Goal: Task Accomplishment & Management: Use online tool/utility

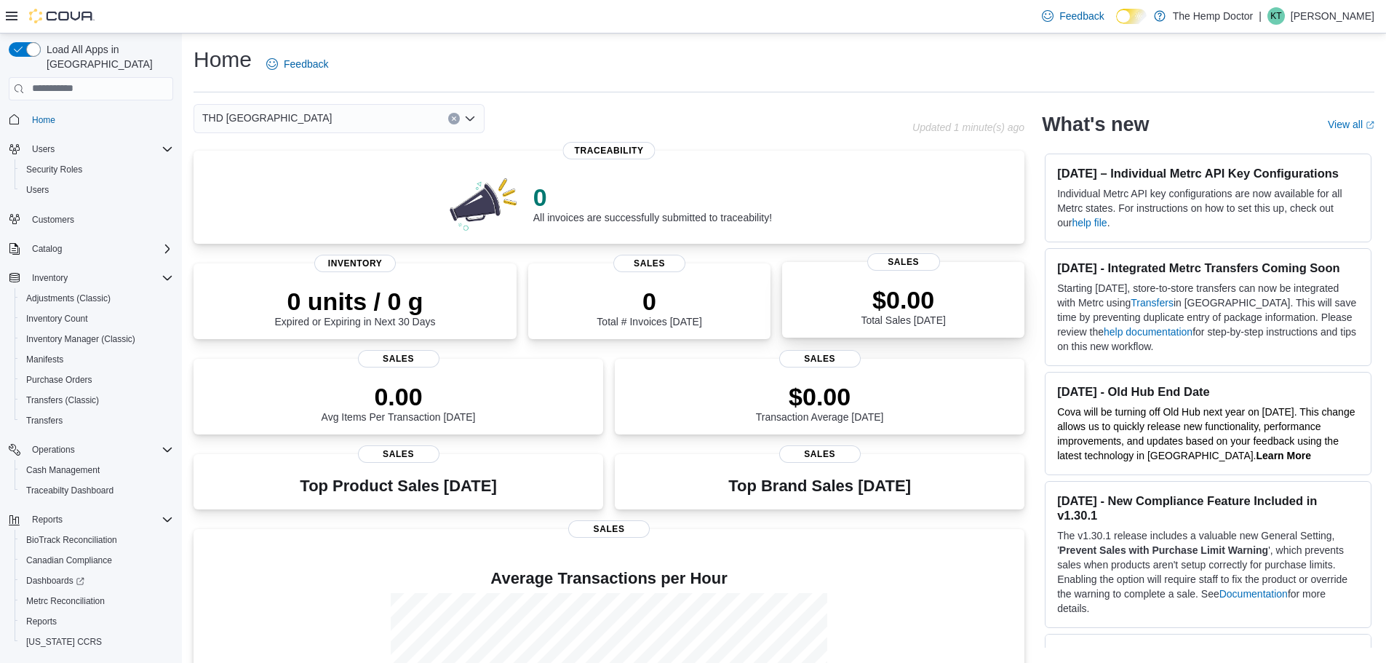
click at [888, 311] on p "$0.00" at bounding box center [903, 299] width 84 height 29
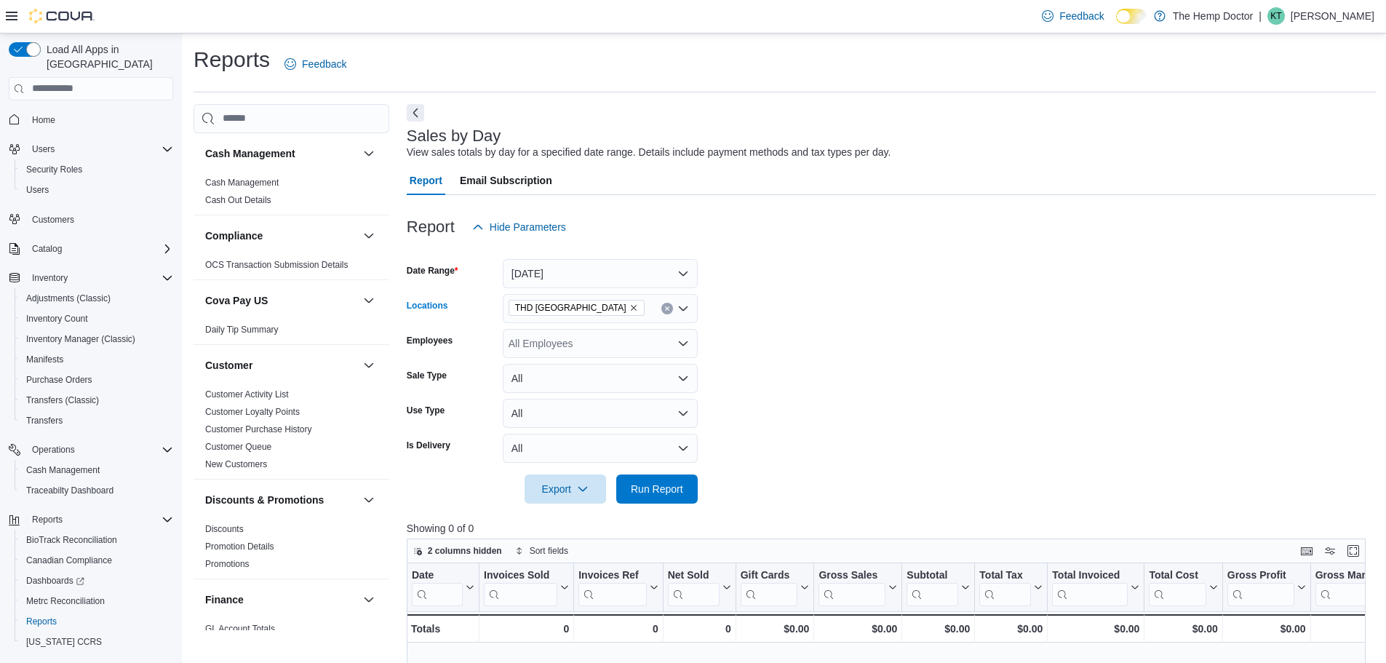
click at [623, 311] on div "THD Mooresville" at bounding box center [600, 308] width 195 height 29
click at [609, 276] on button "Today" at bounding box center [600, 273] width 195 height 29
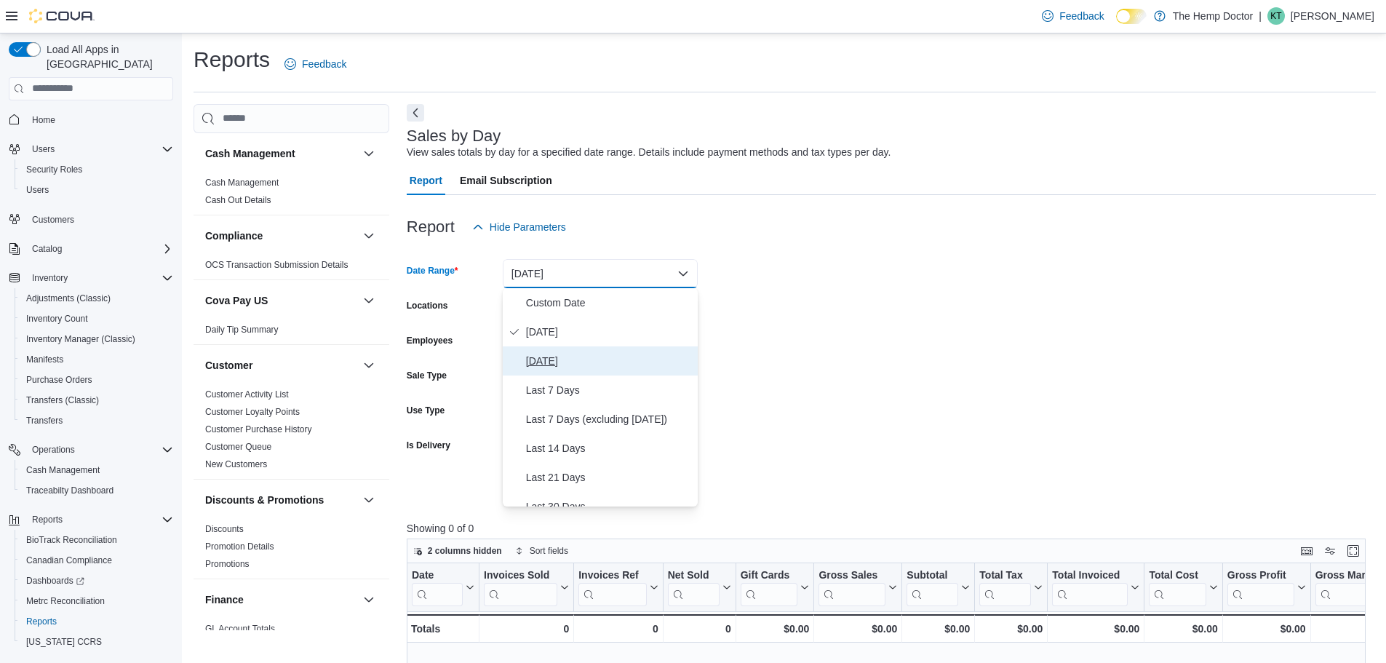
click at [589, 364] on span "Yesterday" at bounding box center [609, 360] width 166 height 17
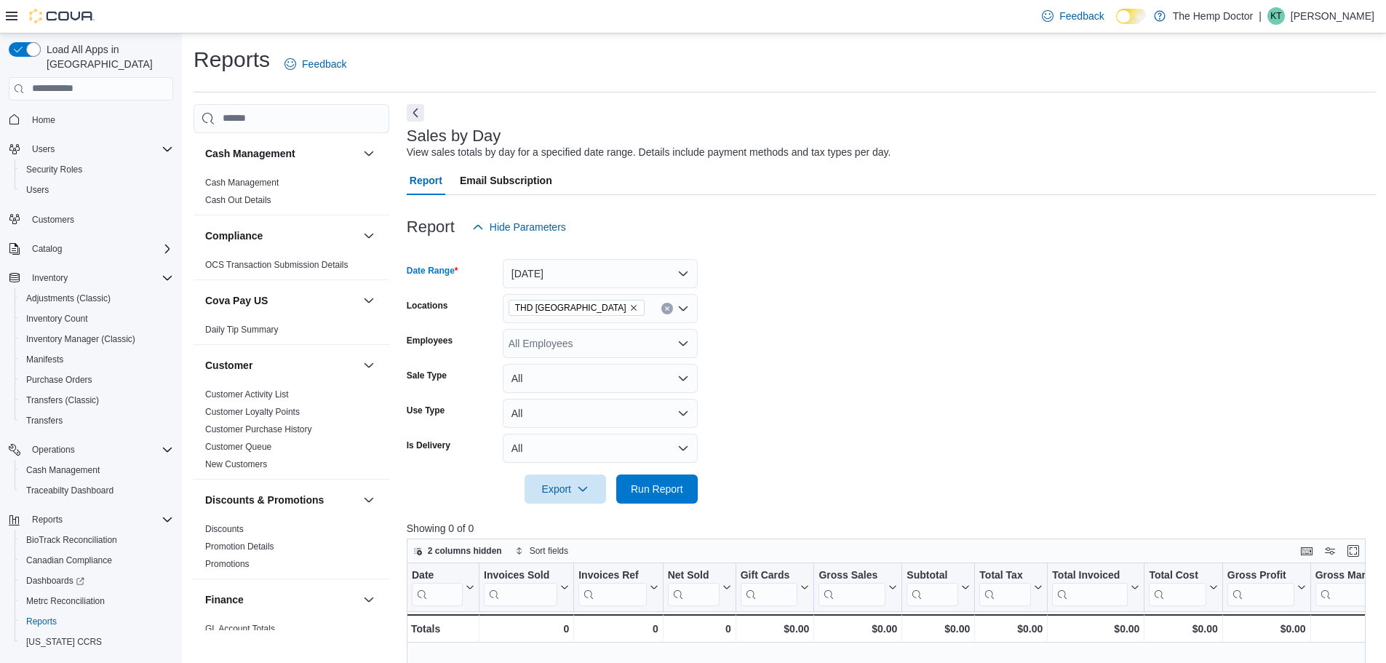
click at [906, 343] on form "Date Range Yesterday Locations THD Mooresville Employees All Employees Sale Typ…" at bounding box center [891, 373] width 969 height 262
click at [673, 483] on span "Run Report" at bounding box center [657, 488] width 52 height 15
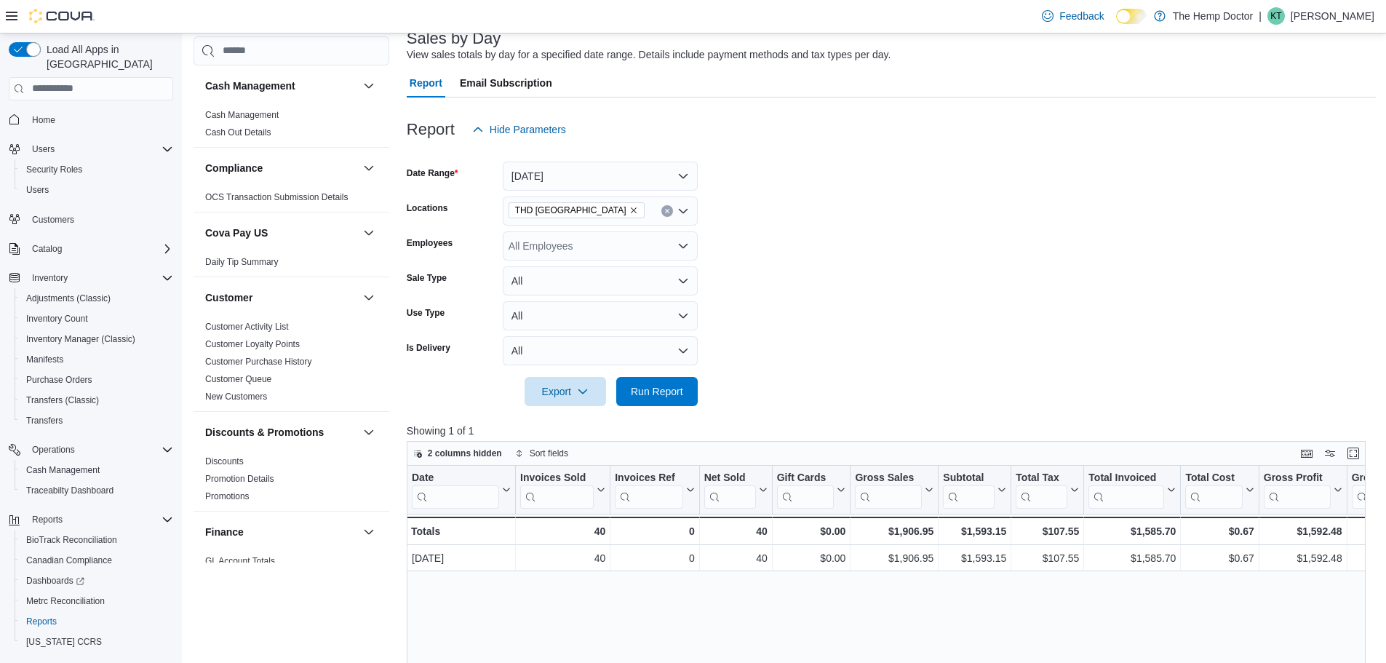
scroll to position [146, 0]
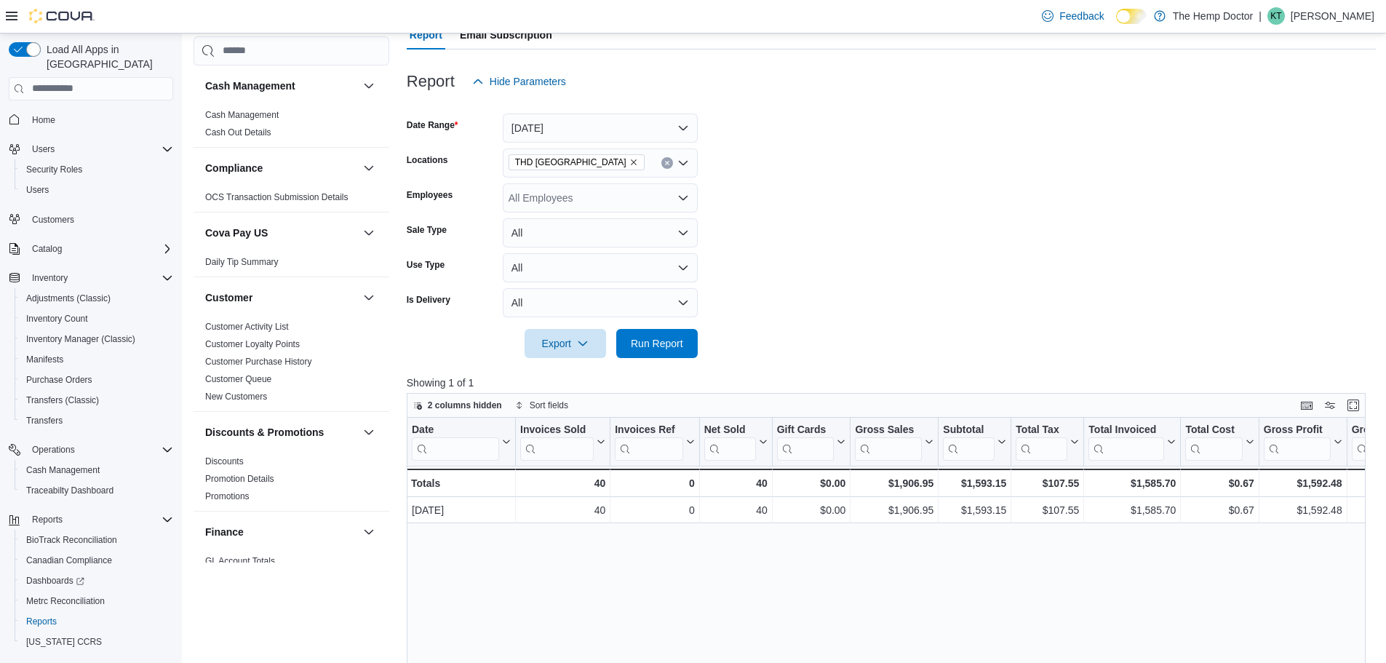
click at [642, 168] on div "THD Mooresville" at bounding box center [600, 162] width 195 height 29
click at [588, 223] on span "THD Northlake" at bounding box center [568, 230] width 68 height 15
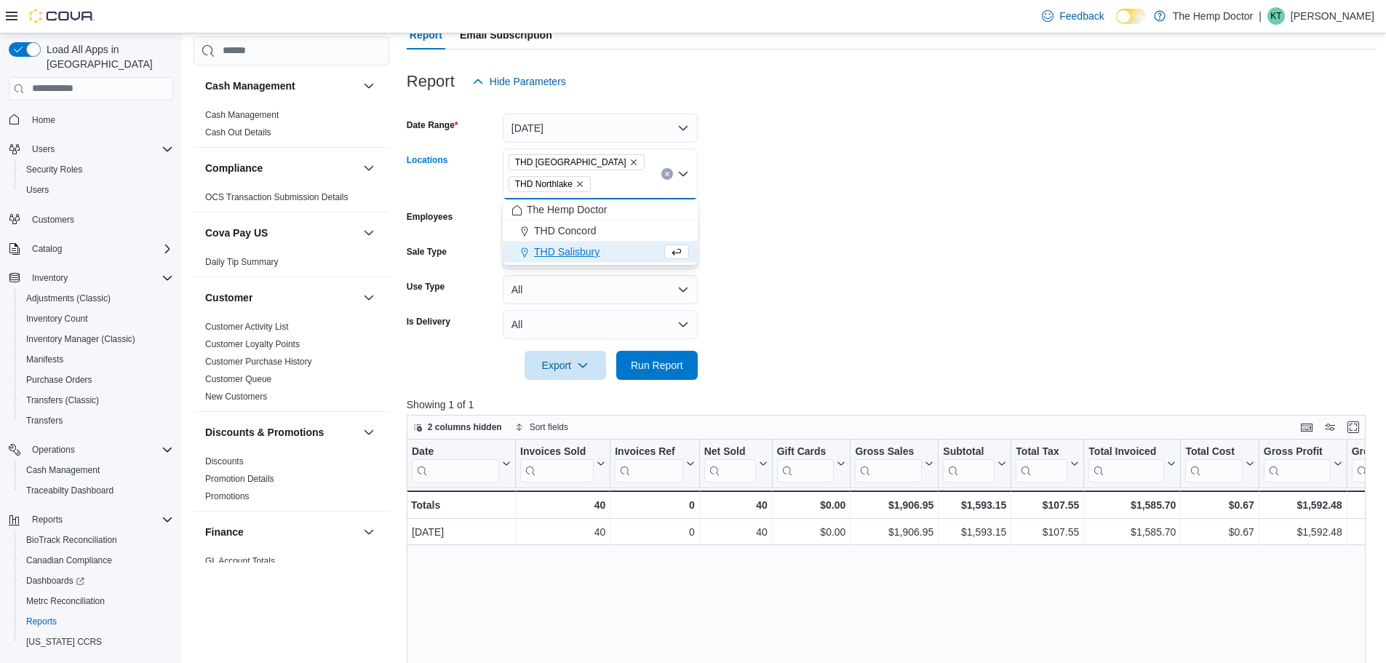
click at [629, 161] on icon "Remove THD Mooresville from selection in this group" at bounding box center [633, 162] width 9 height 9
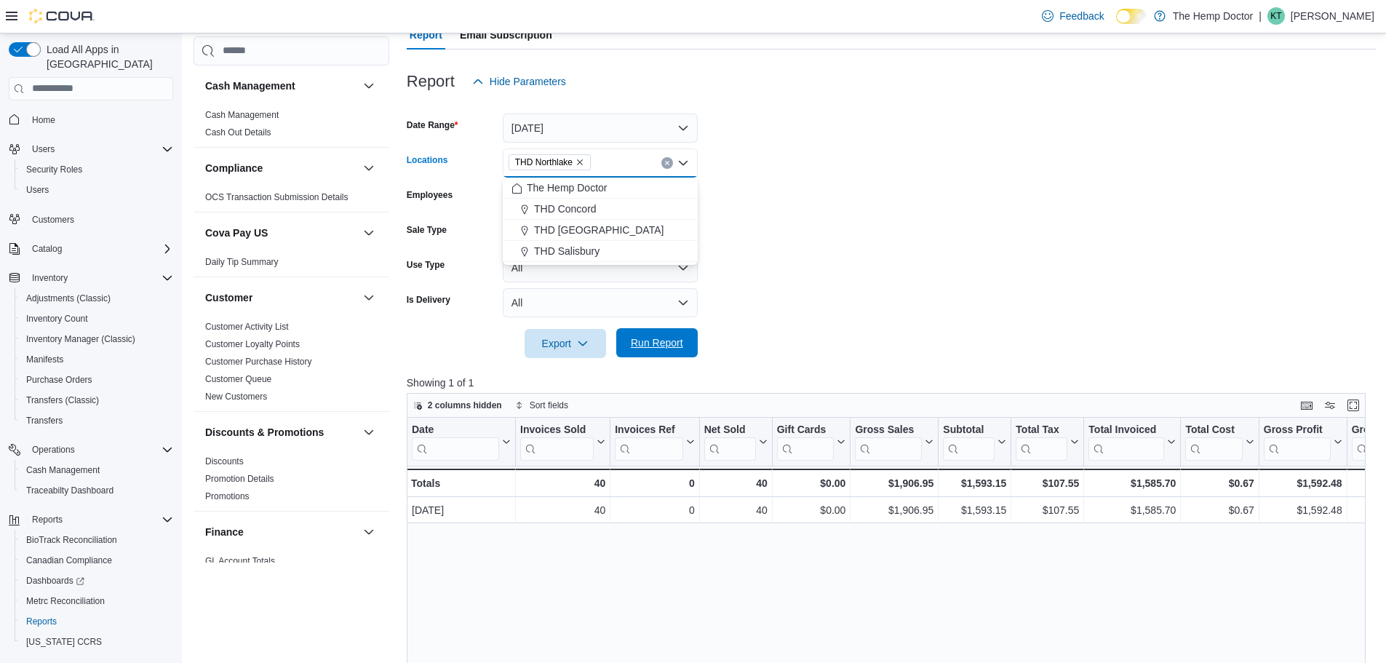
click at [657, 345] on span "Run Report" at bounding box center [657, 342] width 52 height 15
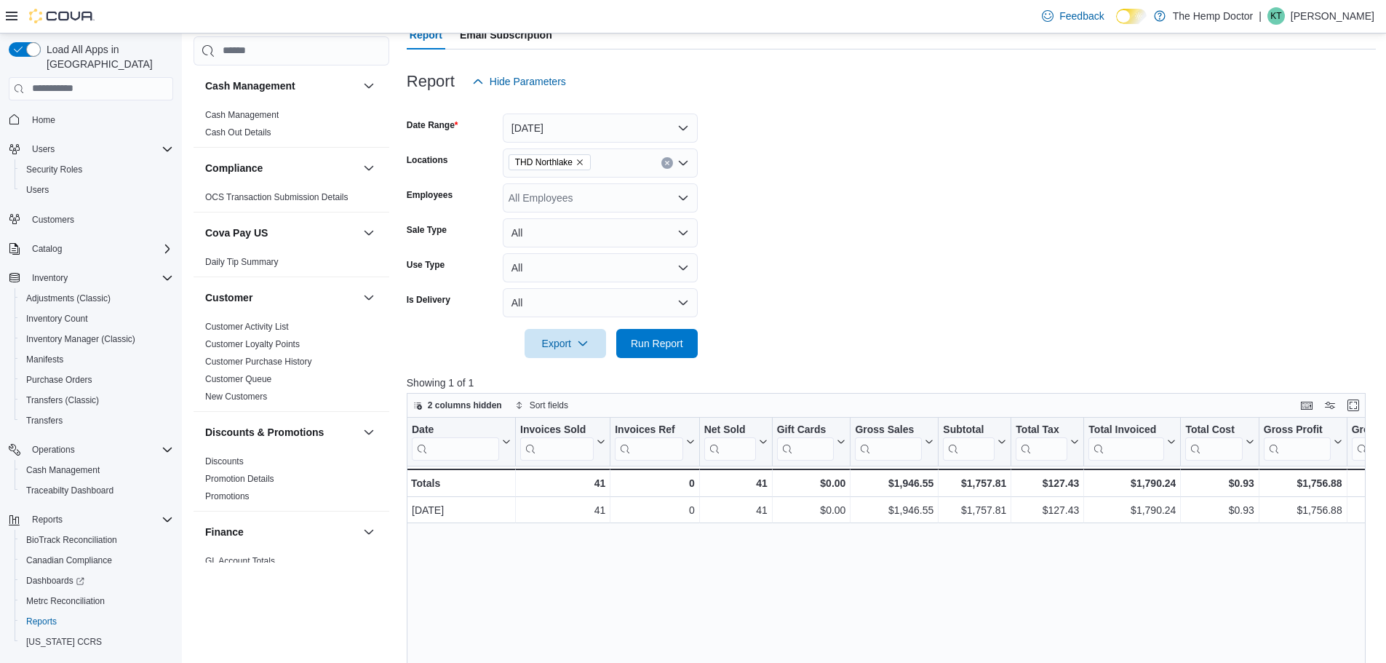
click at [611, 167] on div "THD Northlake" at bounding box center [600, 162] width 195 height 29
click at [605, 215] on div "THD Concord" at bounding box center [600, 209] width 178 height 15
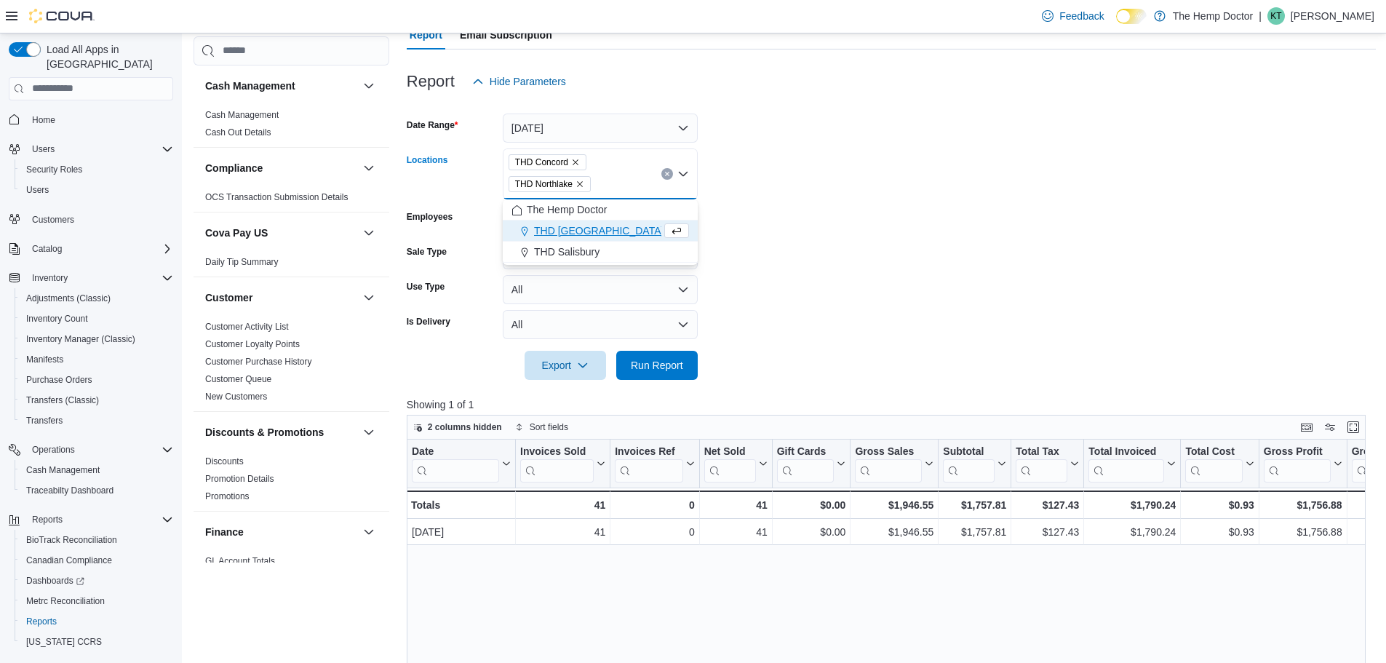
click at [613, 236] on div "THD Mooresville" at bounding box center [586, 230] width 150 height 15
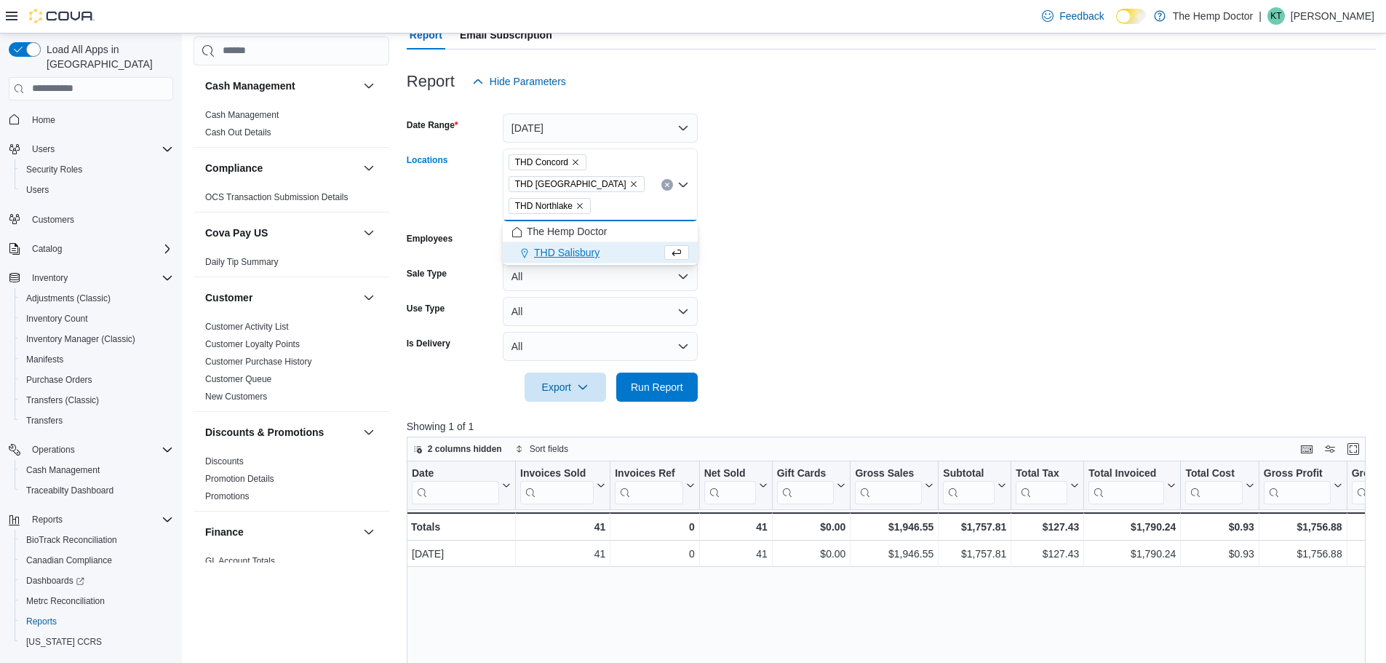
click at [610, 249] on div "THD Salisbury" at bounding box center [586, 252] width 150 height 15
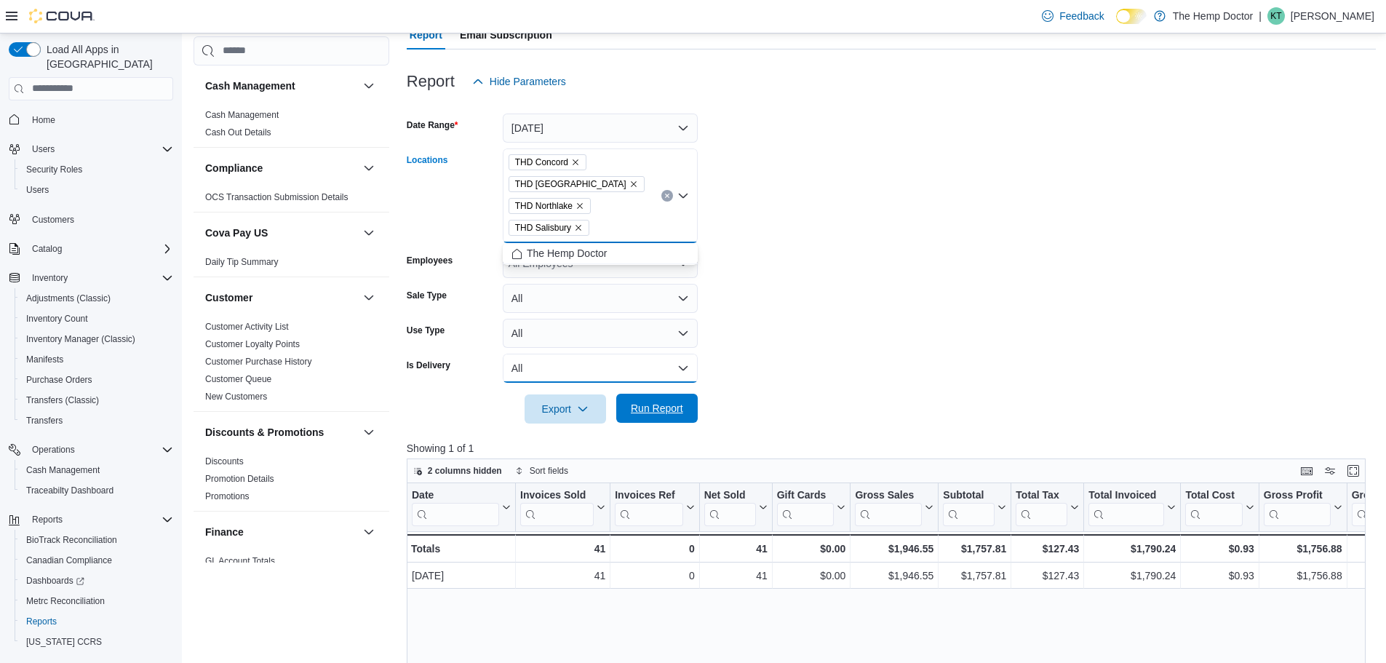
drag, startPoint x: 665, startPoint y: 382, endPoint x: 665, endPoint y: 398, distance: 16.0
click at [665, 386] on form "Date Range Yesterday Locations THD Concord THD Mooresville THD Northlake THD Sa…" at bounding box center [891, 259] width 969 height 327
click at [664, 403] on span "Run Report" at bounding box center [657, 408] width 52 height 15
click at [578, 164] on icon "Remove THD Concord from selection in this group" at bounding box center [576, 162] width 6 height 6
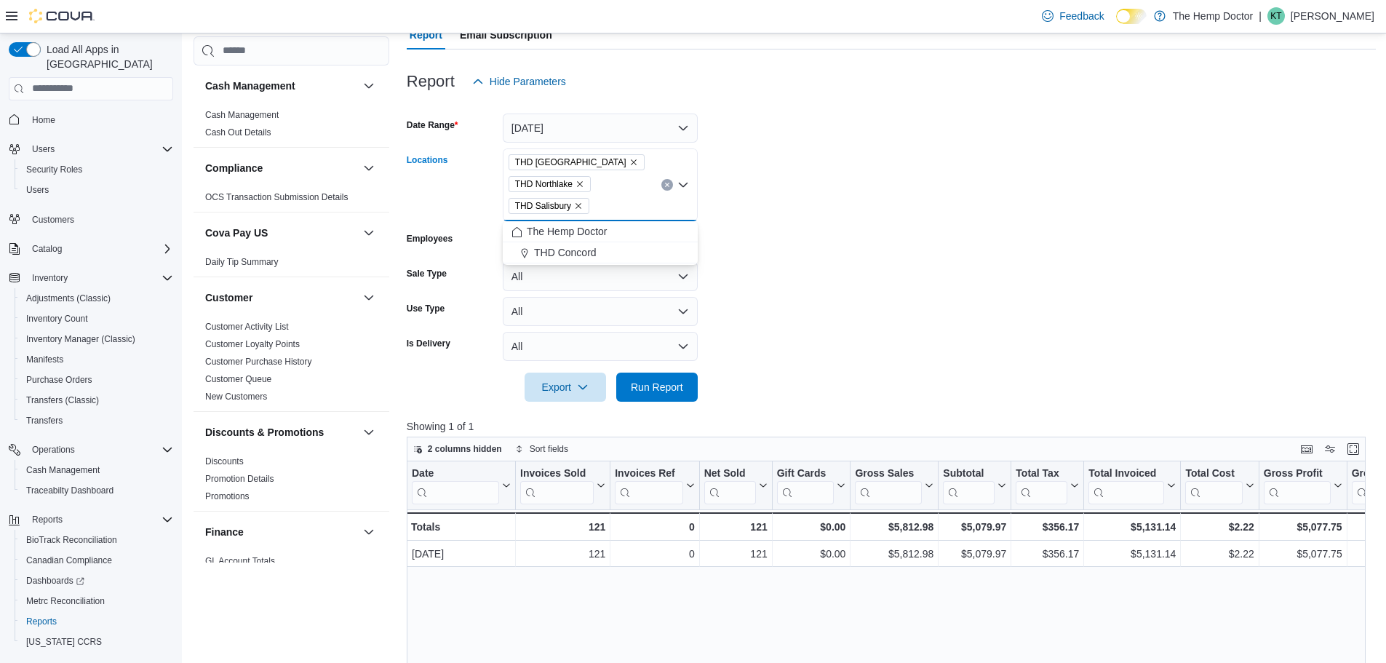
click at [629, 163] on icon "Remove THD Mooresville from selection in this group" at bounding box center [633, 162] width 9 height 9
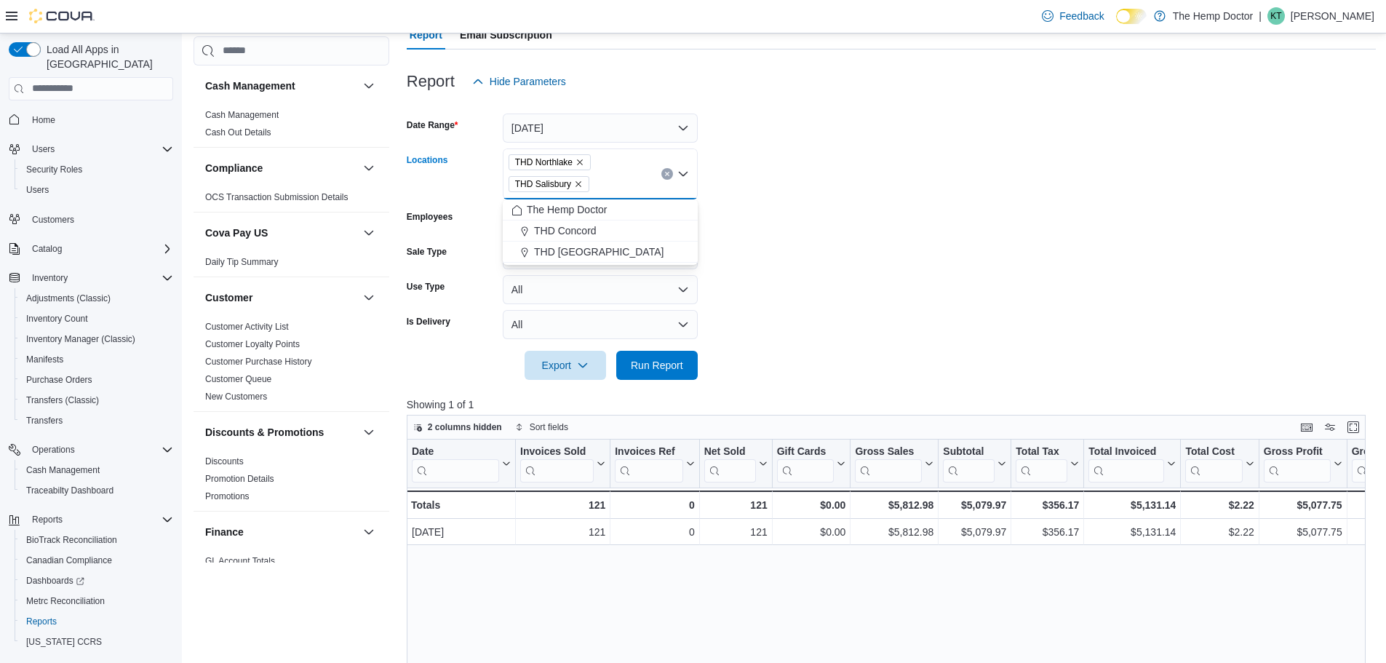
click at [580, 183] on icon "Remove THD Salisbury from selection in this group" at bounding box center [578, 184] width 9 height 9
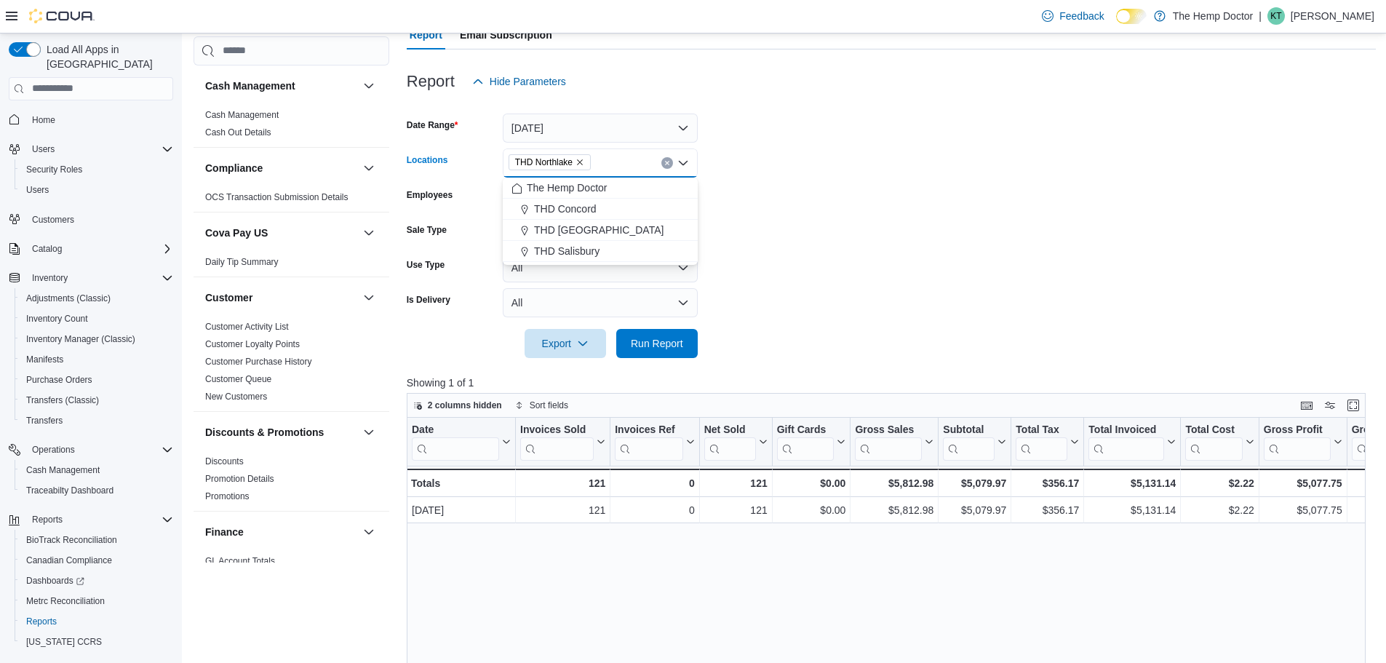
click at [583, 161] on icon "Remove THD Northlake from selection in this group" at bounding box center [579, 162] width 9 height 9
click at [593, 249] on span "THD Northlake" at bounding box center [568, 251] width 68 height 15
click at [578, 129] on button "Yesterday" at bounding box center [600, 127] width 195 height 29
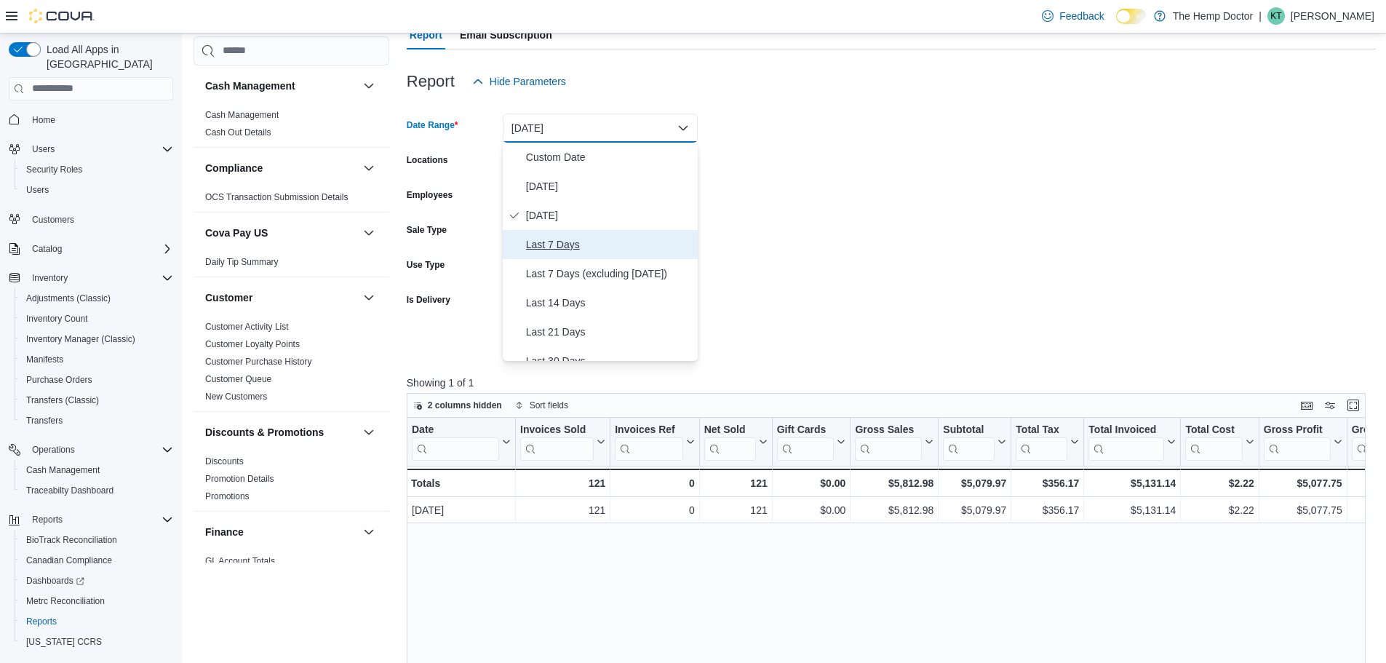
click at [570, 246] on span "Last 7 Days" at bounding box center [609, 244] width 166 height 17
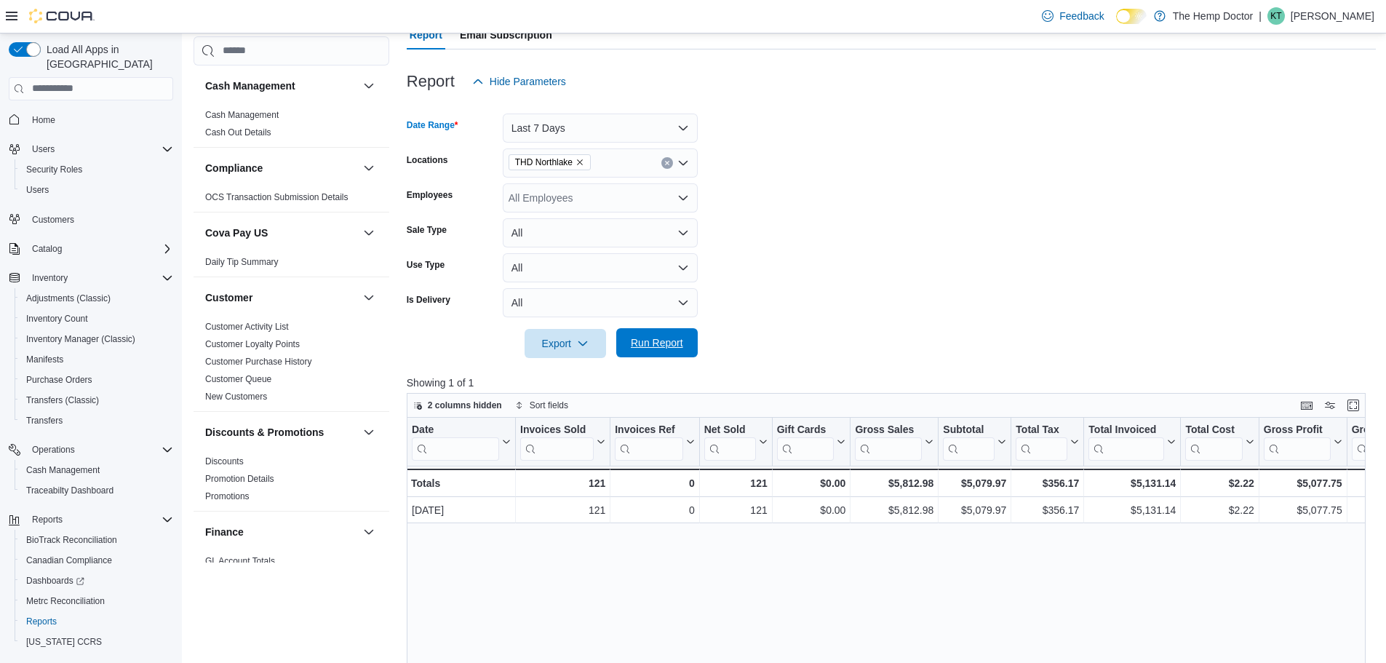
click at [647, 340] on span "Run Report" at bounding box center [657, 342] width 52 height 15
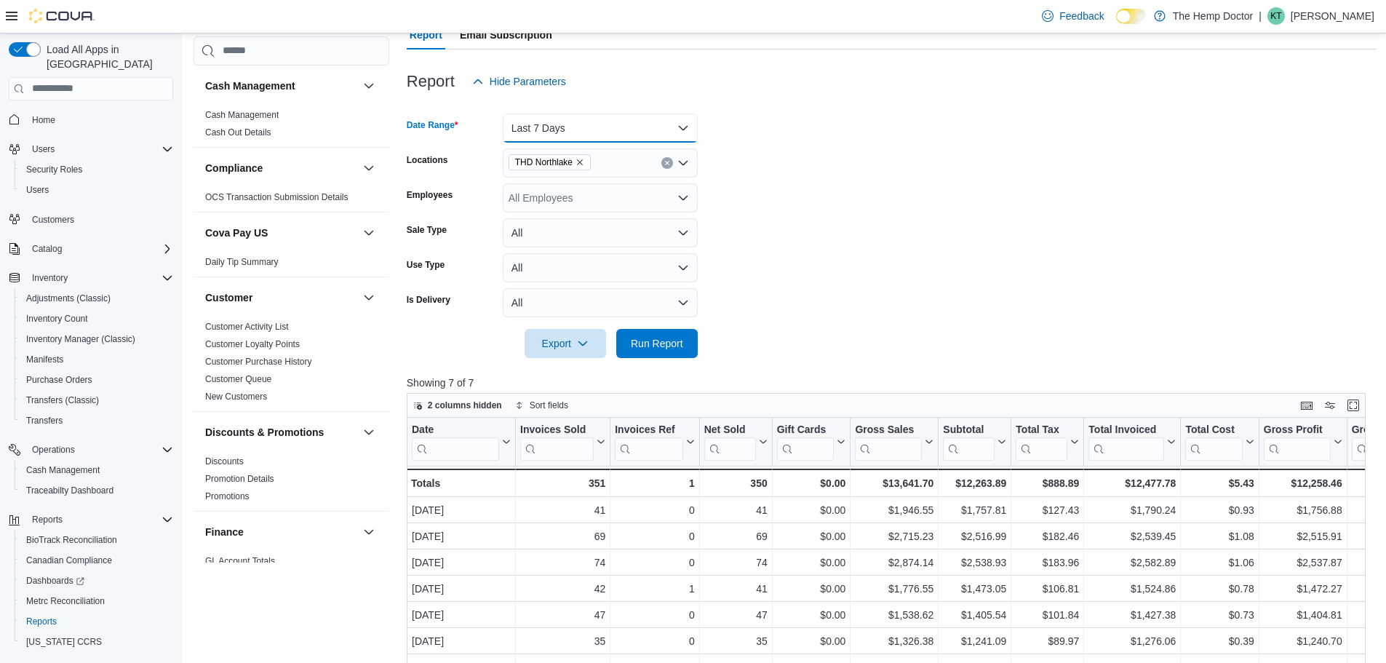
click at [591, 131] on button "Last 7 Days" at bounding box center [600, 127] width 195 height 29
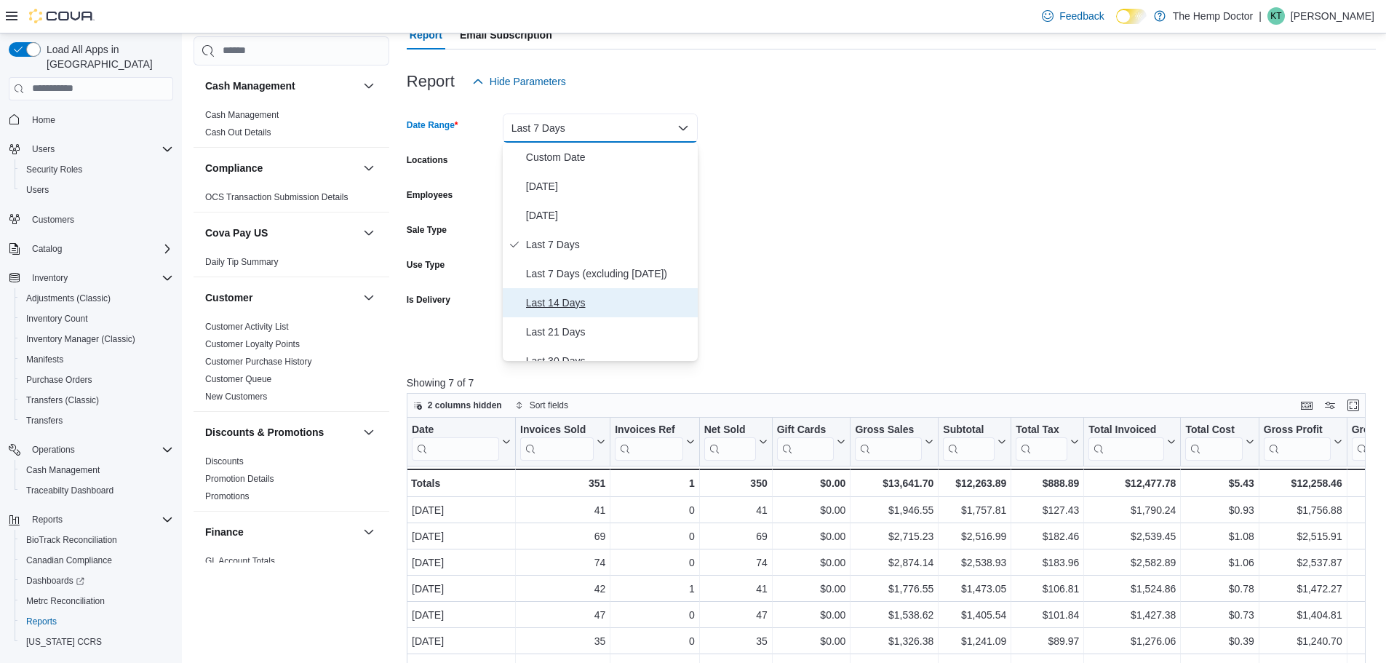
click at [577, 301] on span "Last 14 Days" at bounding box center [609, 302] width 166 height 17
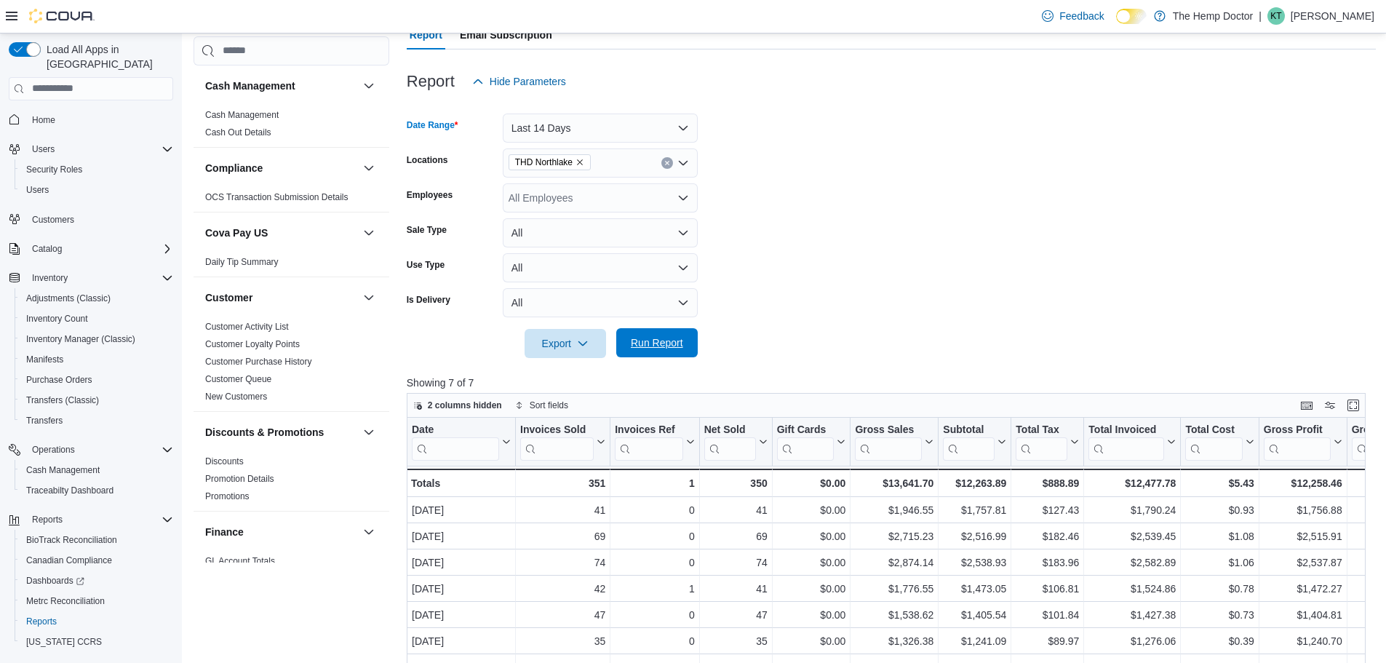
click at [656, 338] on span "Run Report" at bounding box center [657, 342] width 52 height 15
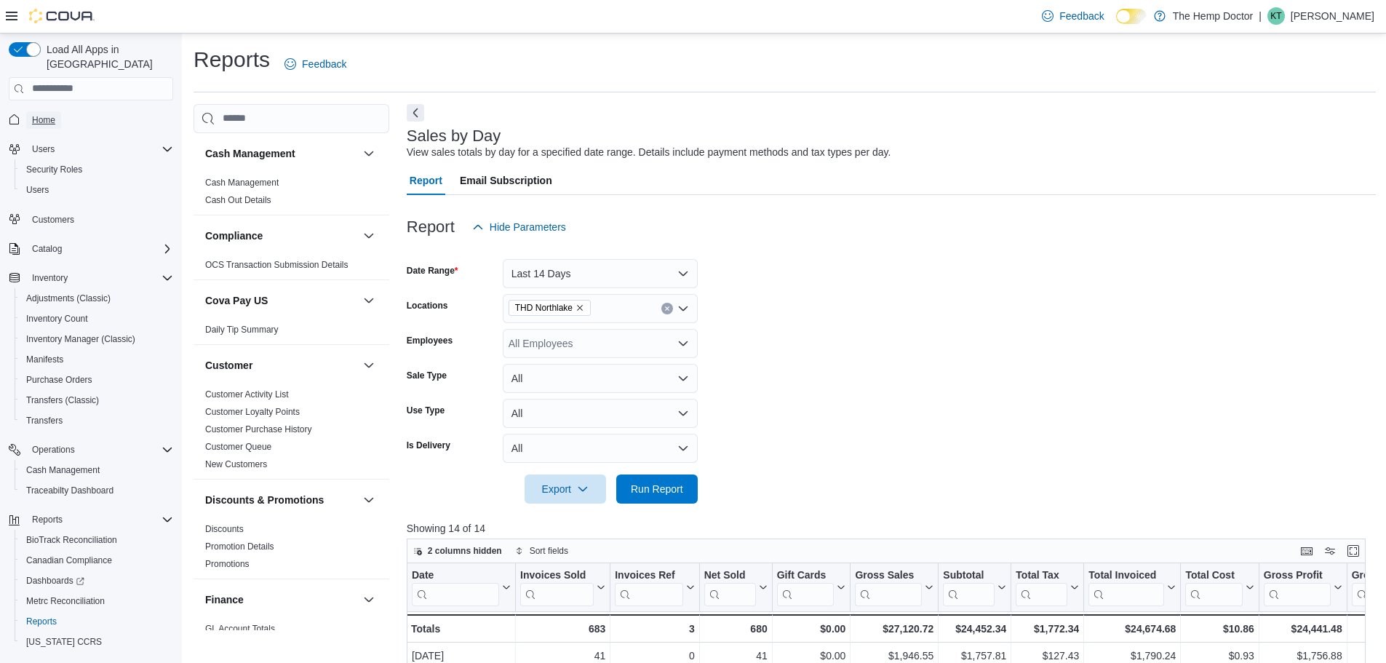
click at [40, 114] on span "Home" at bounding box center [43, 120] width 23 height 12
